Goal: Download file/media

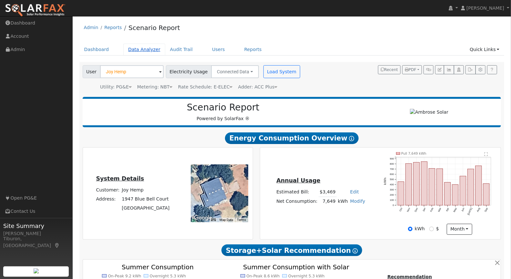
click at [145, 51] on link "Data Analyzer" at bounding box center [144, 50] width 42 height 12
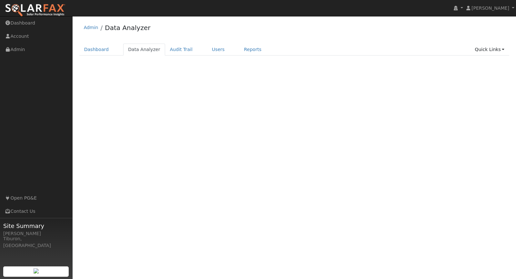
select select "8"
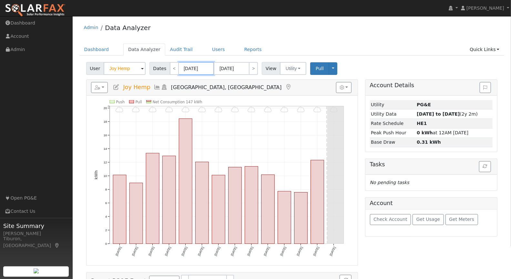
click at [192, 72] on input "[DATE]" at bounding box center [196, 68] width 36 height 13
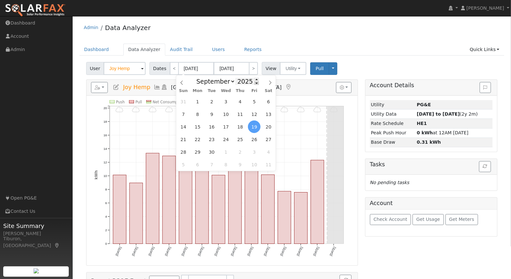
click at [255, 83] on span at bounding box center [256, 83] width 5 height 4
type input "2024"
click at [212, 148] on span "1" at bounding box center [212, 152] width 13 height 13
type input "[DATE]"
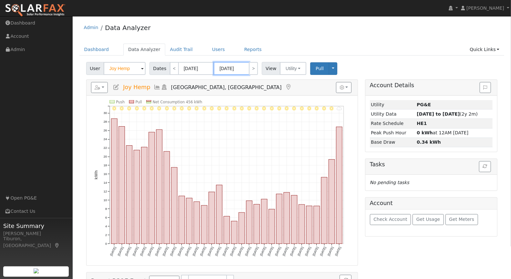
click at [241, 68] on input "[DATE]" at bounding box center [232, 68] width 36 height 13
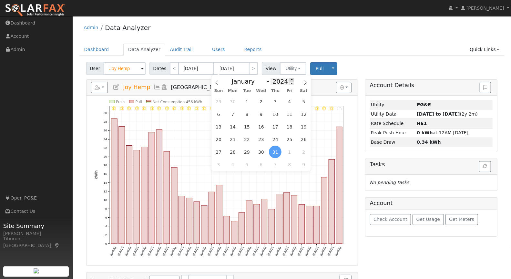
click at [290, 79] on span at bounding box center [292, 80] width 5 height 4
type input "2025"
click at [252, 101] on span "30" at bounding box center [247, 101] width 13 height 13
type input "[DATE]"
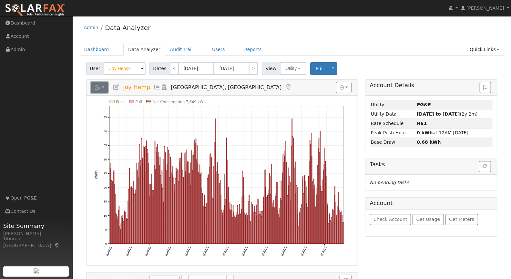
click at [99, 85] on icon "button" at bounding box center [98, 87] width 6 height 5
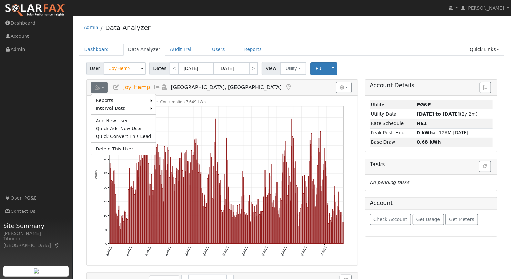
drag, startPoint x: 161, startPoint y: 113, endPoint x: 188, endPoint y: 113, distance: 27.1
click at [0, 0] on link "Export to CSV" at bounding box center [0, 0] width 0 height 0
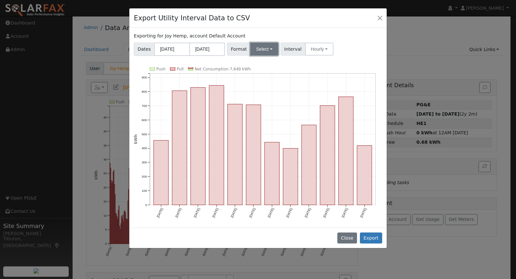
click at [267, 46] on button "Select" at bounding box center [264, 49] width 28 height 13
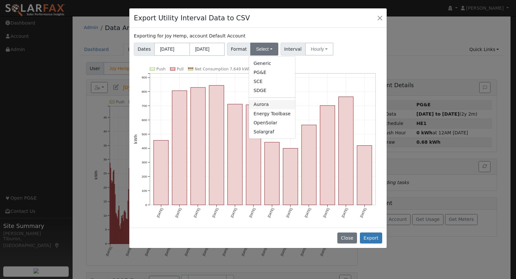
click at [271, 102] on link "Aurora" at bounding box center [272, 104] width 46 height 9
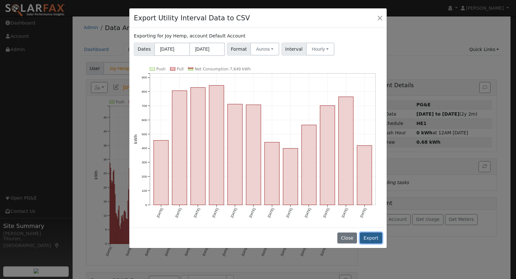
click at [372, 239] on button "Export" at bounding box center [371, 237] width 22 height 11
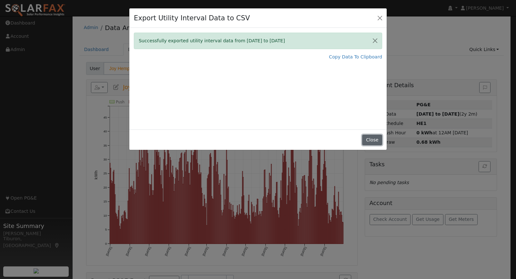
click at [371, 138] on button "Close" at bounding box center [372, 140] width 20 height 11
